Goal: Task Accomplishment & Management: Use online tool/utility

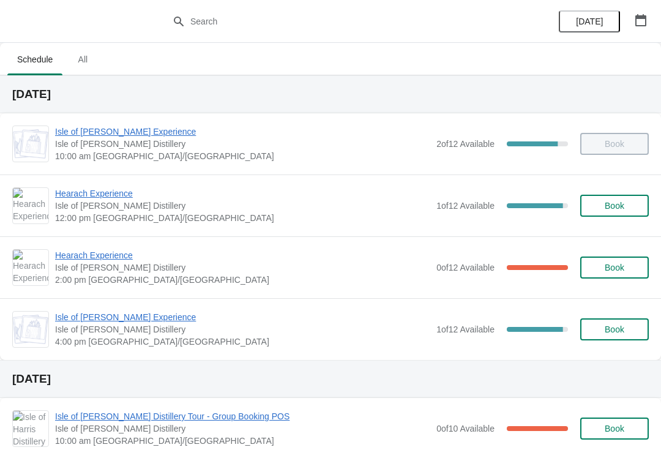
click at [68, 258] on span "Hearach Experience" at bounding box center [242, 255] width 375 height 12
click at [126, 258] on span "Hearach Experience" at bounding box center [242, 255] width 375 height 12
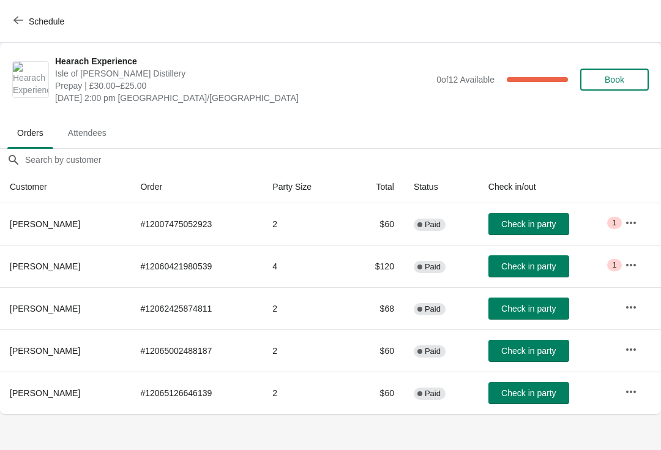
click at [519, 264] on span "Check in party" at bounding box center [529, 266] width 54 height 10
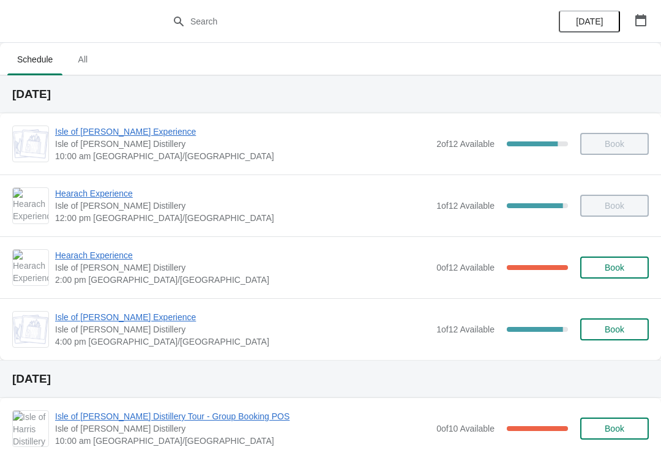
click at [130, 255] on span "Hearach Experience" at bounding box center [242, 255] width 375 height 12
click at [75, 258] on span "Hearach Experience" at bounding box center [242, 255] width 375 height 12
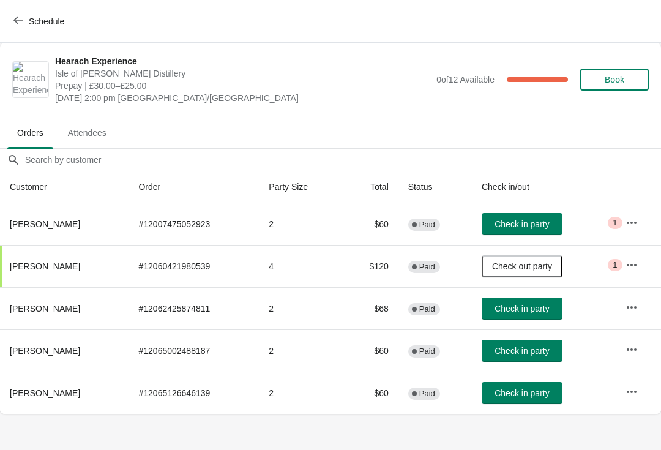
click at [21, 377] on th "[PERSON_NAME]" at bounding box center [64, 393] width 129 height 42
click at [527, 353] on span "Check in party" at bounding box center [522, 351] width 54 height 10
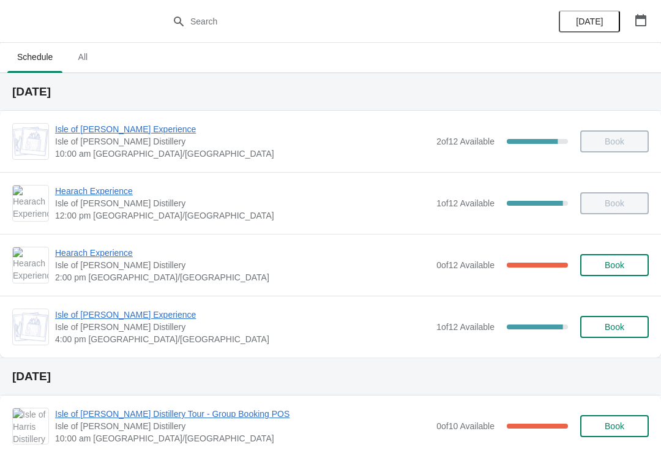
scroll to position [3, 0]
click at [121, 252] on span "Hearach Experience" at bounding box center [242, 252] width 375 height 12
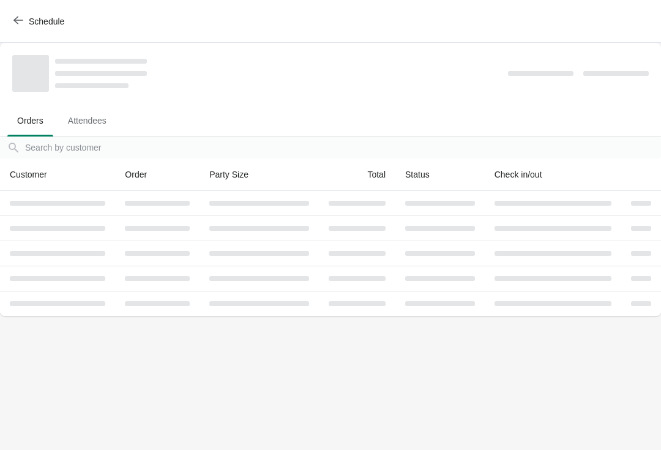
scroll to position [0, 0]
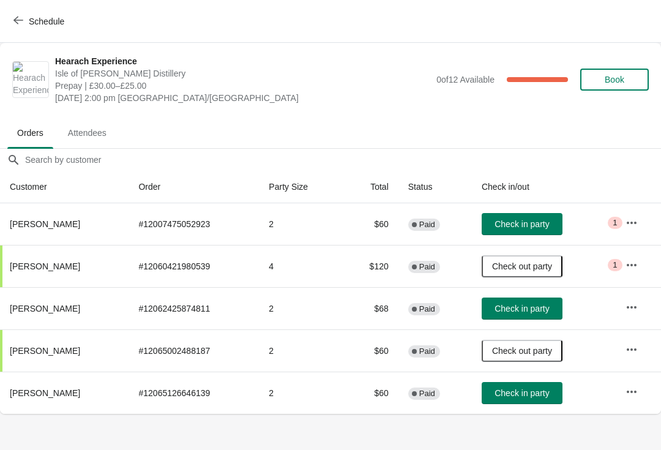
click at [512, 393] on span "Check in party" at bounding box center [522, 393] width 54 height 10
click at [536, 299] on button "Check in party" at bounding box center [522, 309] width 81 height 22
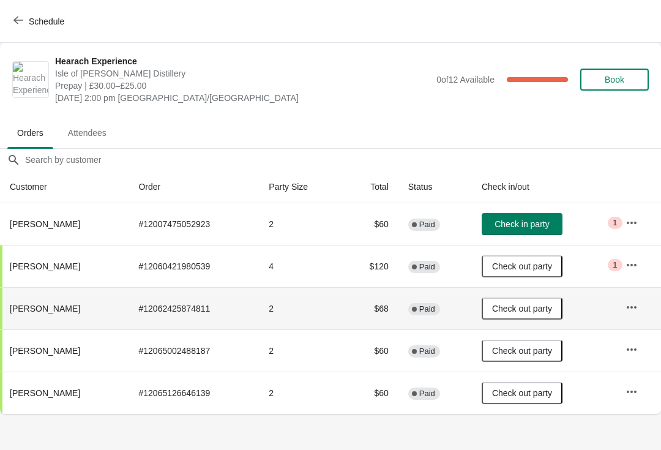
click at [531, 231] on button "Check in party" at bounding box center [522, 224] width 81 height 22
